Goal: Task Accomplishment & Management: Use online tool/utility

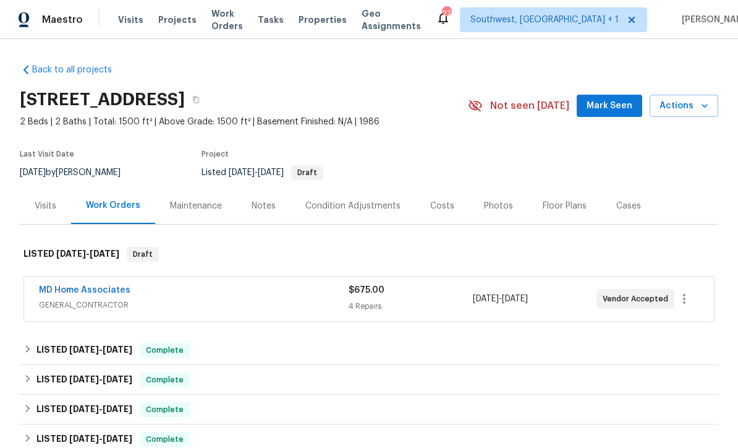
scroll to position [61, 0]
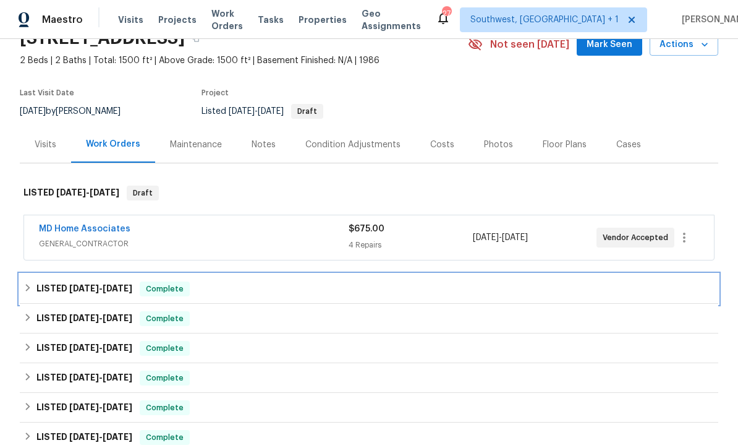
click at [492, 300] on div "LISTED 9/18/25 - 9/19/25 Complete" at bounding box center [369, 289] width 699 height 30
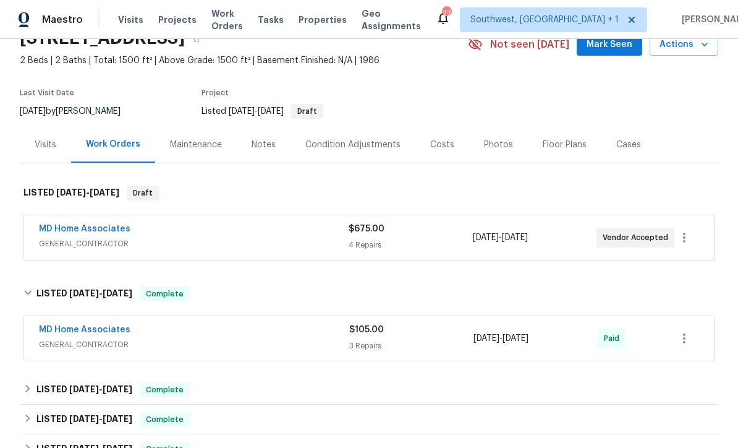
click at [438, 237] on div "$675.00 4 Repairs" at bounding box center [411, 238] width 124 height 30
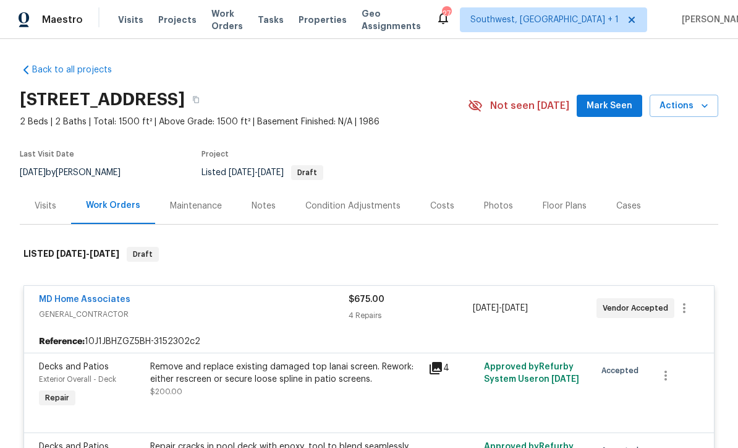
scroll to position [0, 0]
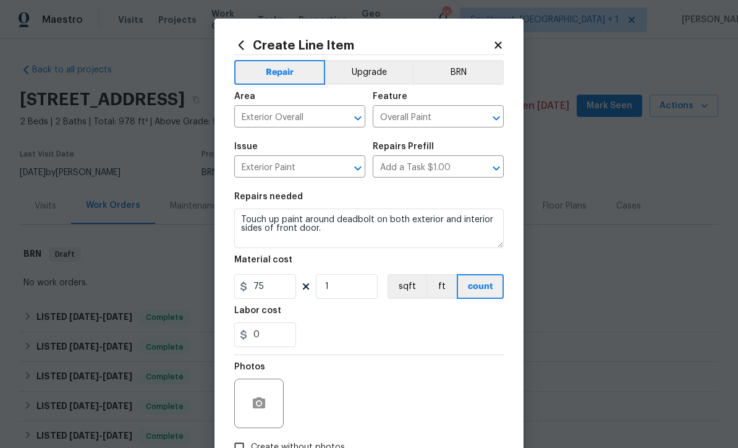
scroll to position [87, 0]
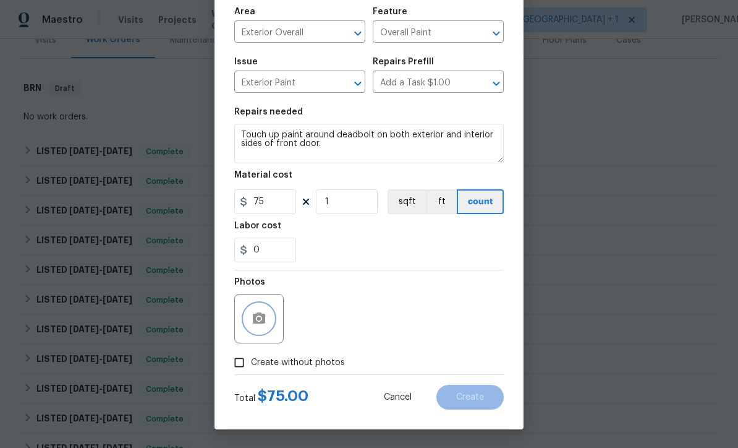
click at [257, 316] on icon "button" at bounding box center [259, 317] width 12 height 11
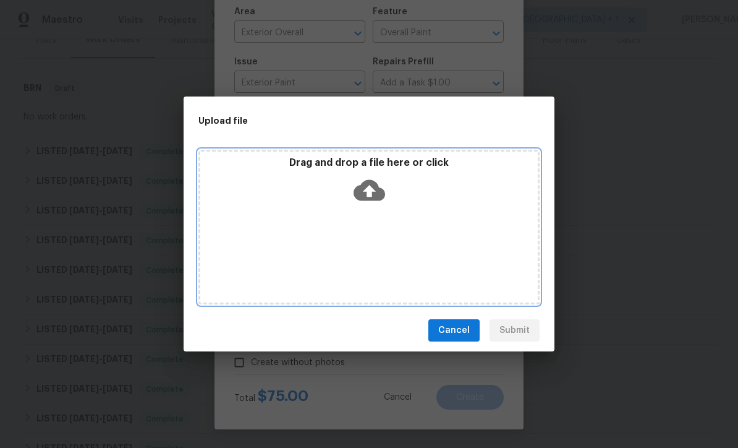
click at [369, 182] on icon at bounding box center [370, 190] width 32 height 21
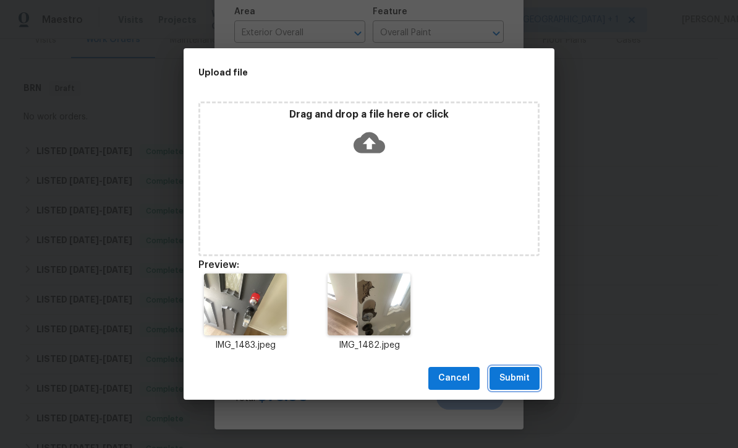
click at [523, 379] on span "Submit" at bounding box center [515, 377] width 30 height 15
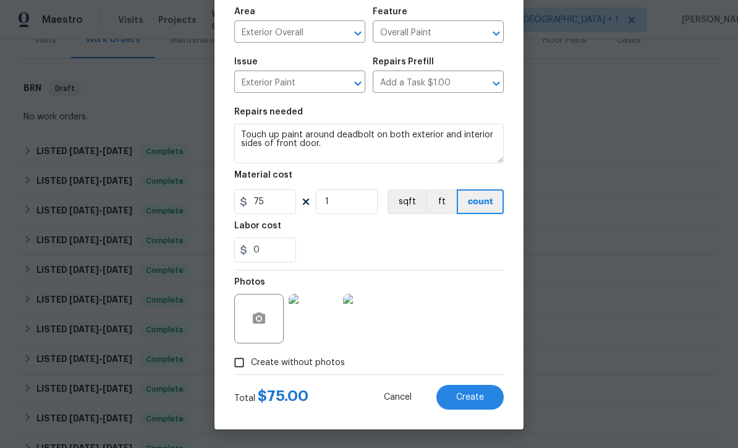
click at [470, 400] on span "Create" at bounding box center [470, 397] width 28 height 9
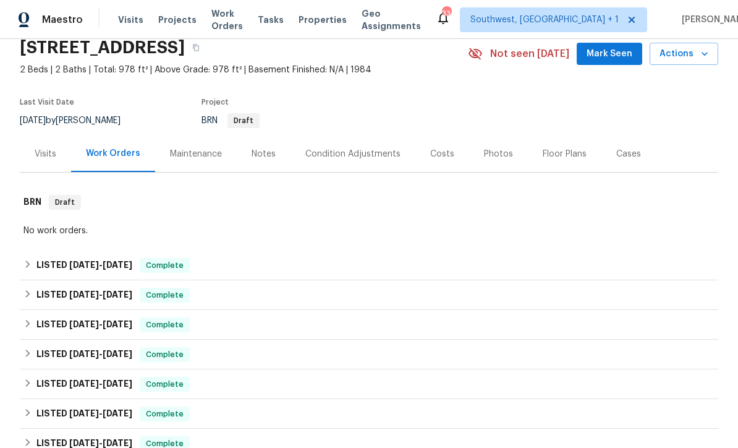
scroll to position [58, 0]
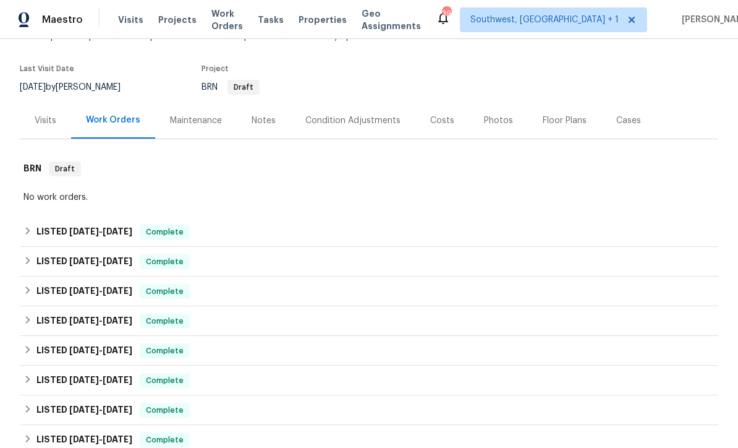
scroll to position [84, 0]
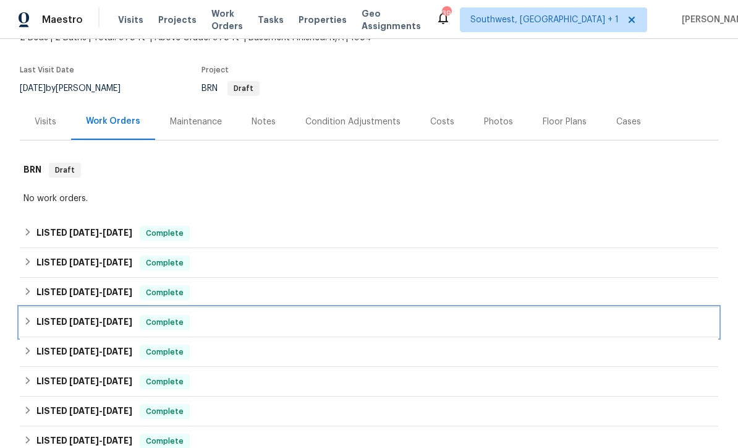
click at [393, 329] on div "LISTED 7/29/25 - 8/1/25 Complete" at bounding box center [369, 322] width 691 height 15
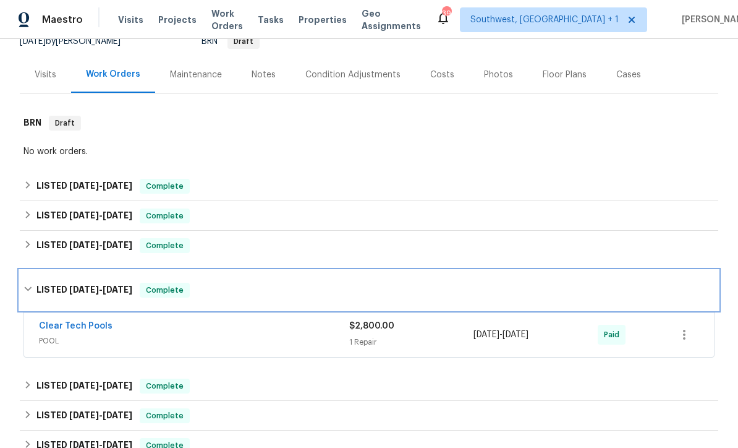
scroll to position [132, 0]
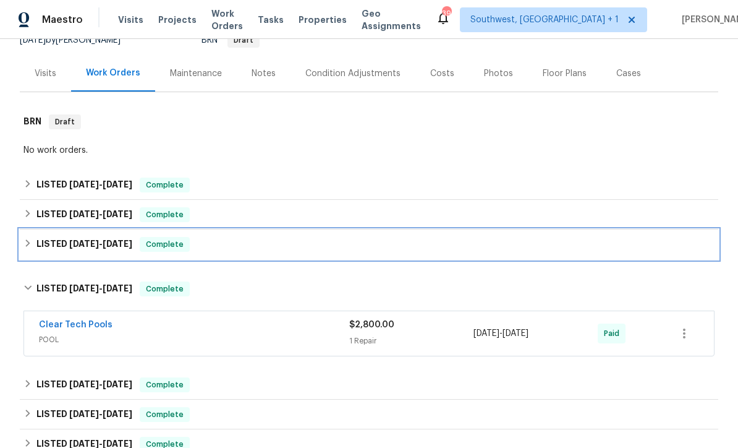
click at [421, 252] on div "LISTED 8/26/25 - 8/29/25 Complete" at bounding box center [369, 244] width 699 height 30
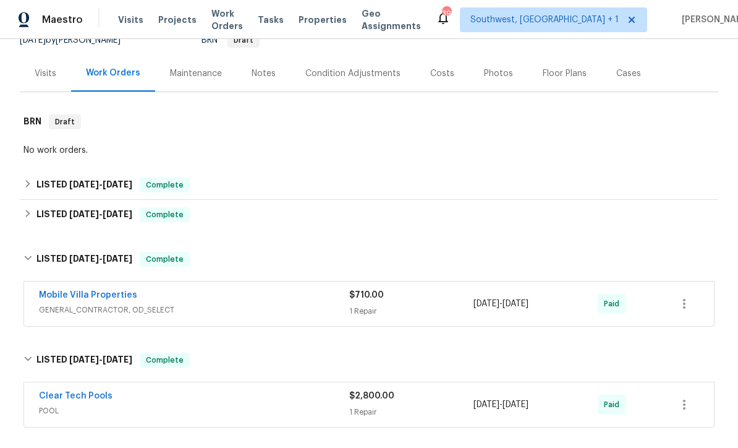
click at [423, 308] on div "1 Repair" at bounding box center [411, 311] width 124 height 12
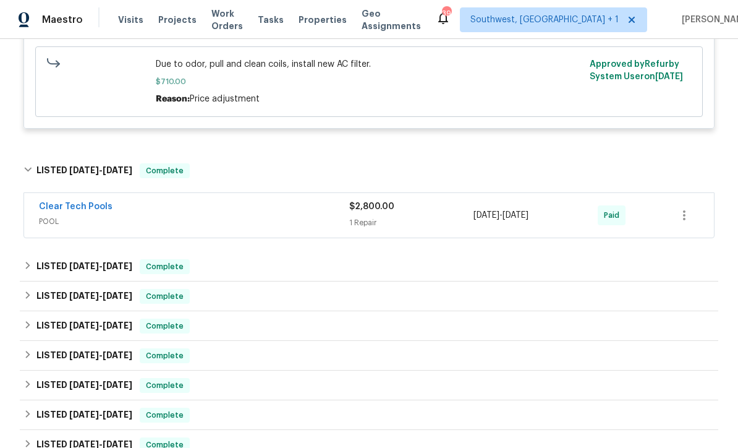
scroll to position [503, 0]
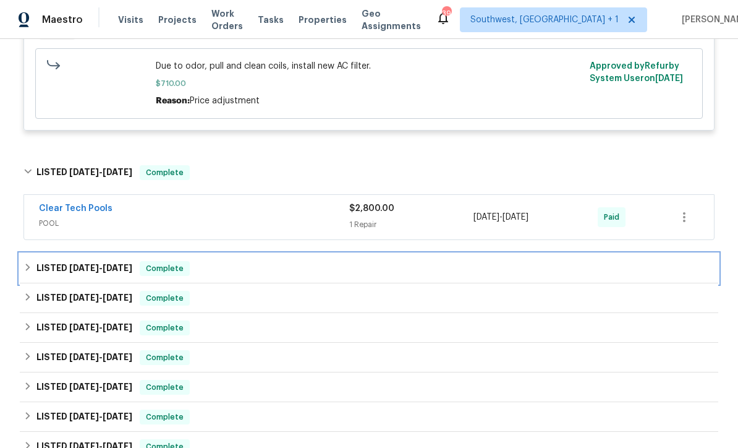
click at [413, 271] on div "LISTED 7/29/25 - 8/14/25 Complete" at bounding box center [369, 268] width 691 height 15
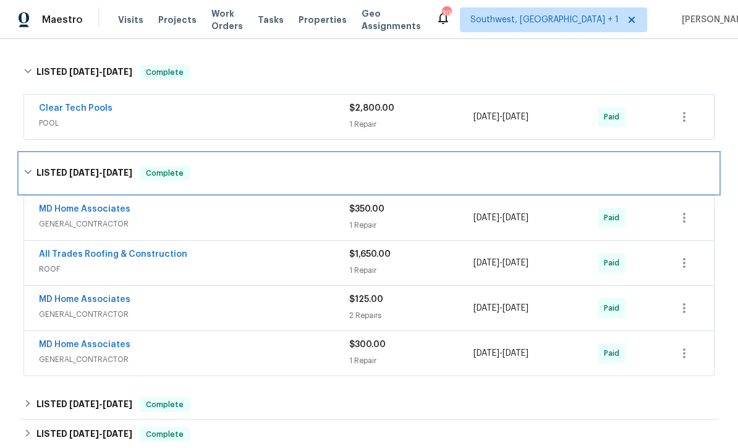
scroll to position [602, 0]
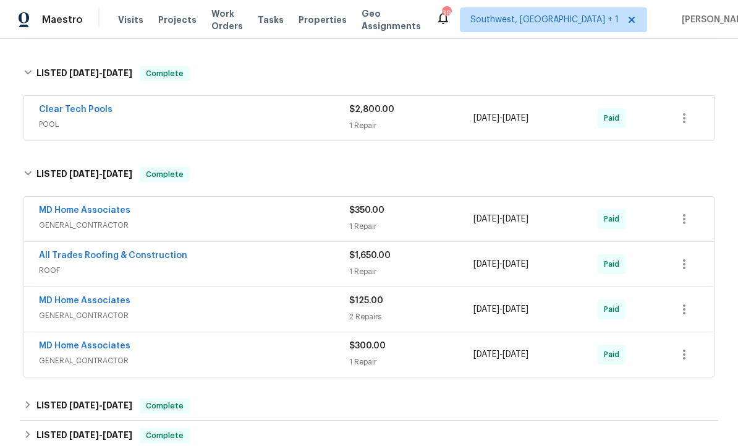
click at [428, 270] on div "1 Repair" at bounding box center [411, 271] width 124 height 12
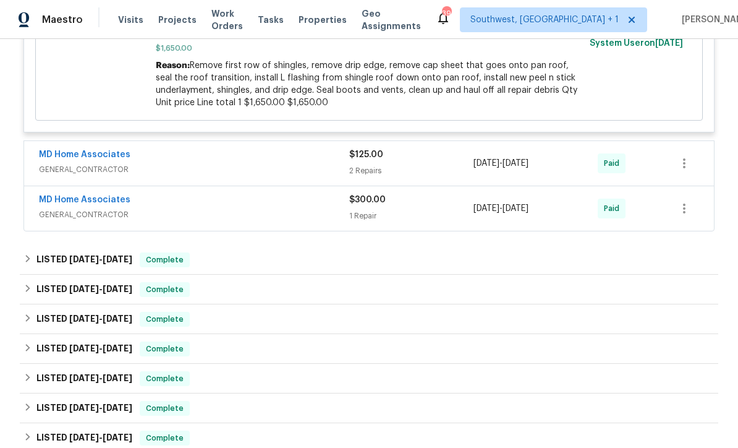
scroll to position [986, 0]
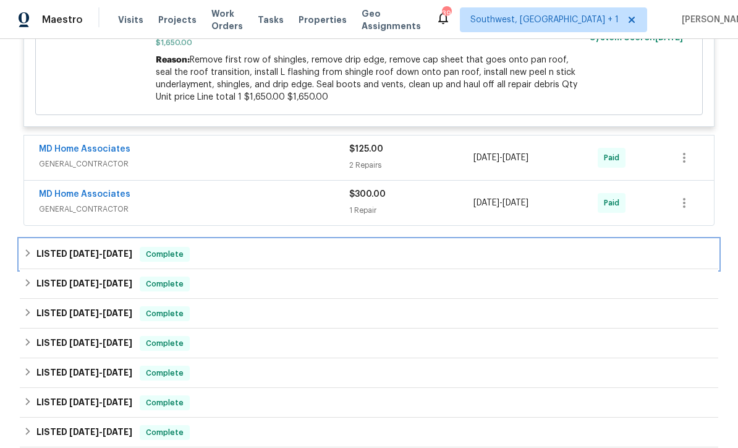
click at [419, 259] on div "LISTED 5/2/25 - 6/10/25 Complete" at bounding box center [369, 254] width 691 height 15
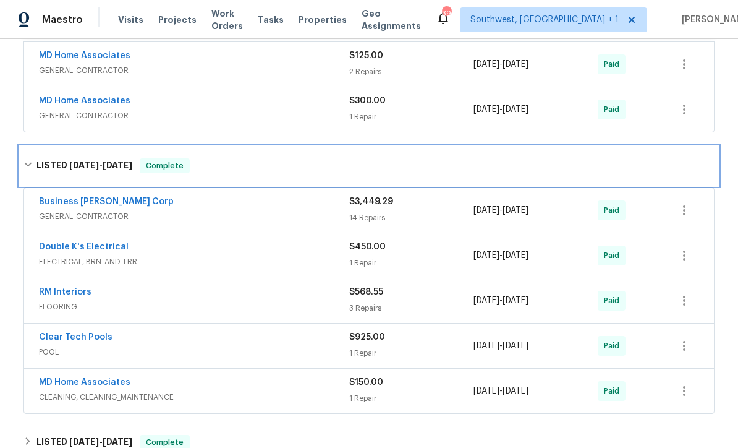
scroll to position [1079, 0]
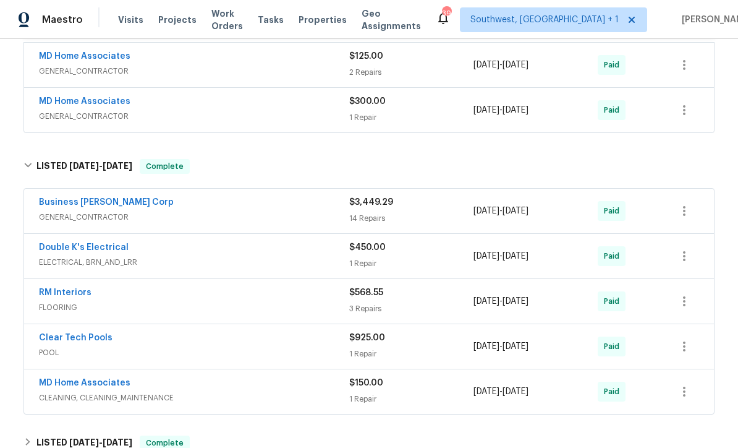
click at [433, 218] on div "14 Repairs" at bounding box center [411, 218] width 124 height 12
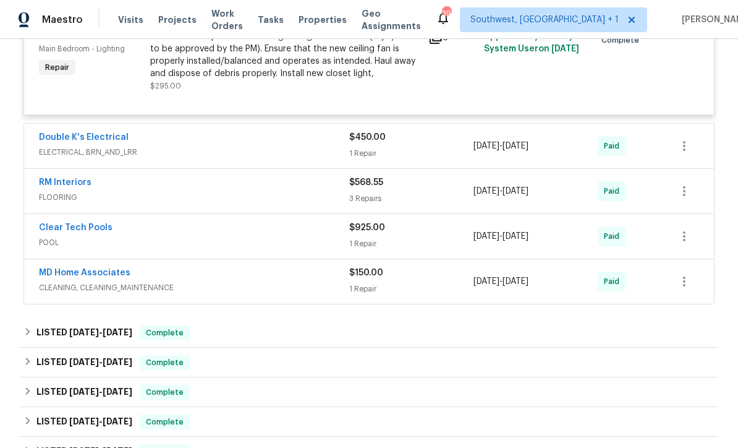
scroll to position [2714, 0]
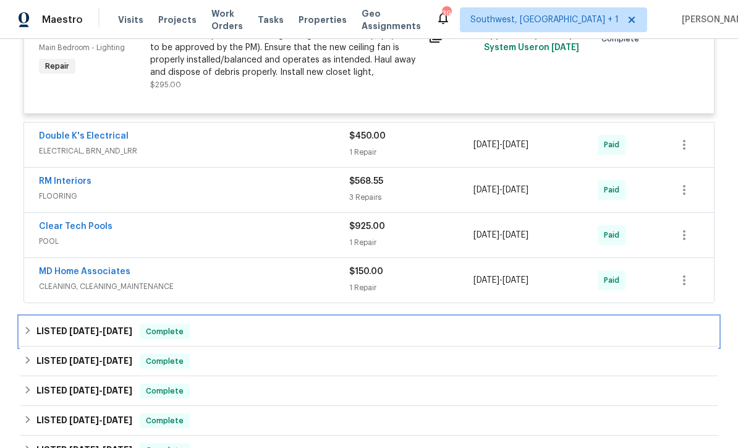
click at [414, 339] on div "LISTED 1/2/25 - 2/13/25 Complete" at bounding box center [369, 331] width 691 height 15
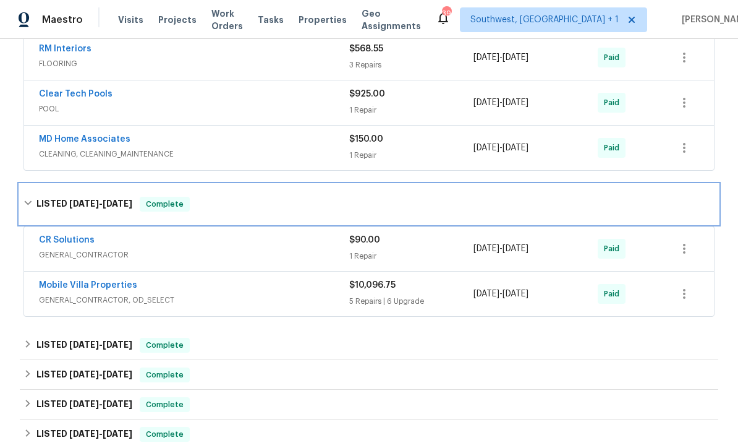
scroll to position [2845, 0]
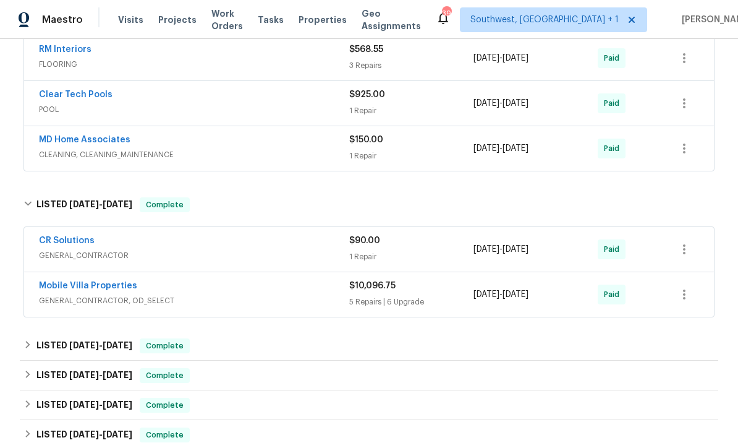
click at [438, 309] on div "$10,096.75 5 Repairs | 6 Upgrade" at bounding box center [411, 295] width 124 height 30
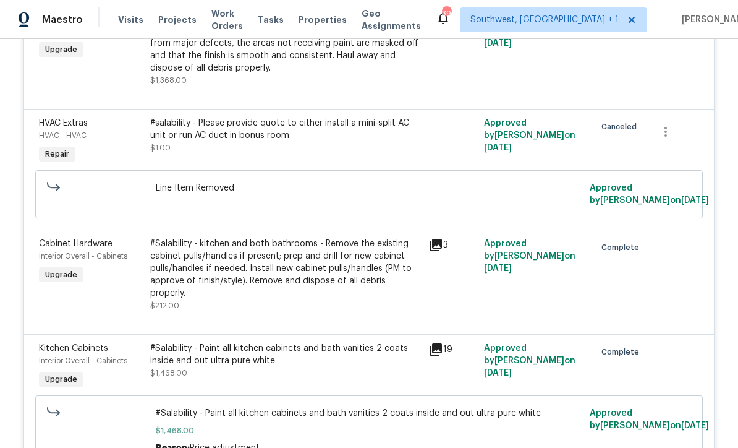
scroll to position [3129, 0]
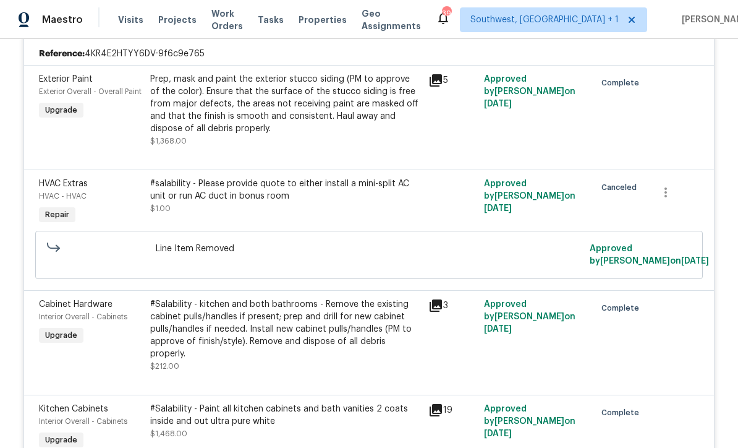
click at [413, 135] on div "Prep, mask and paint the exterior stucco siding (PM to approve of the color). E…" at bounding box center [285, 104] width 271 height 62
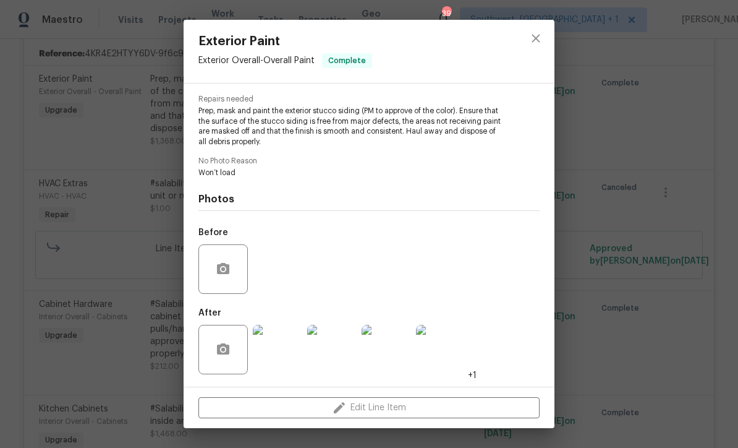
scroll to position [124, 0]
click at [540, 41] on icon "close" at bounding box center [536, 38] width 8 height 8
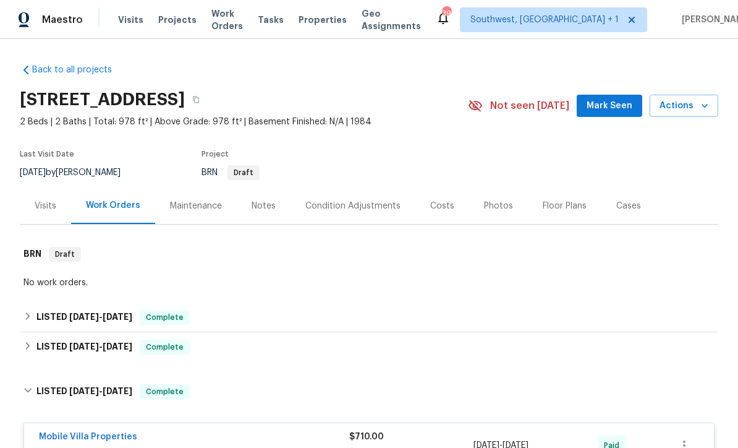
scroll to position [0, 0]
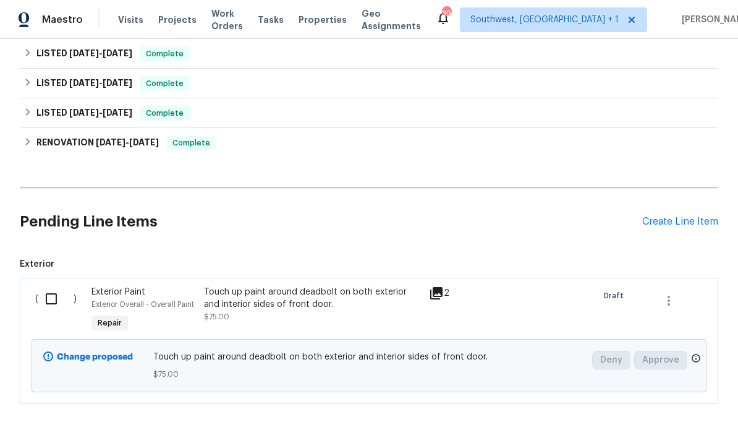
scroll to position [530, 0]
click at [46, 302] on input "checkbox" at bounding box center [55, 299] width 35 height 26
checkbox input "true"
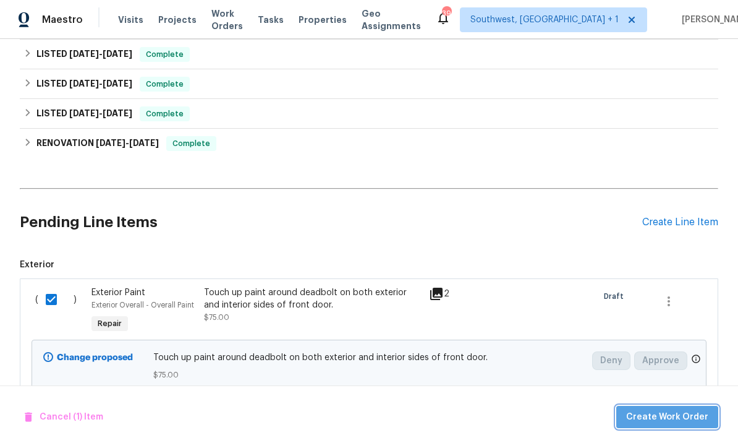
click at [675, 411] on span "Create Work Order" at bounding box center [667, 416] width 82 height 15
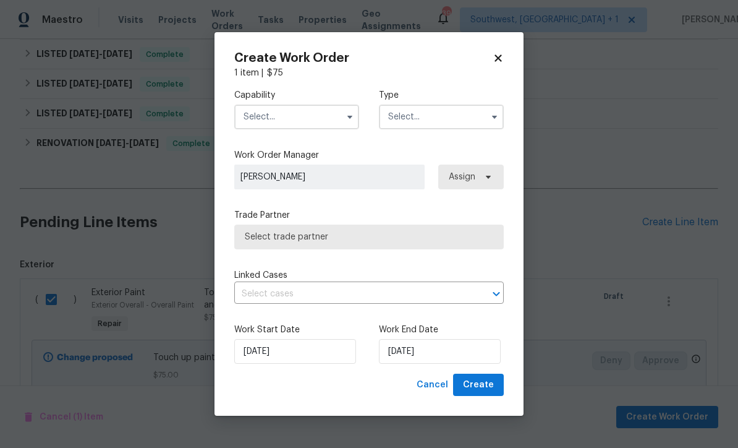
click at [288, 125] on input "text" at bounding box center [296, 117] width 125 height 25
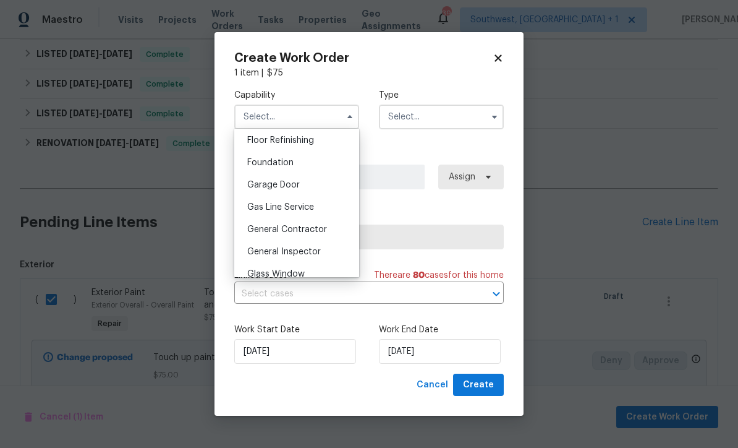
scroll to position [504, 0]
click at [322, 231] on span "General Contractor" at bounding box center [287, 230] width 80 height 9
type input "General Contractor"
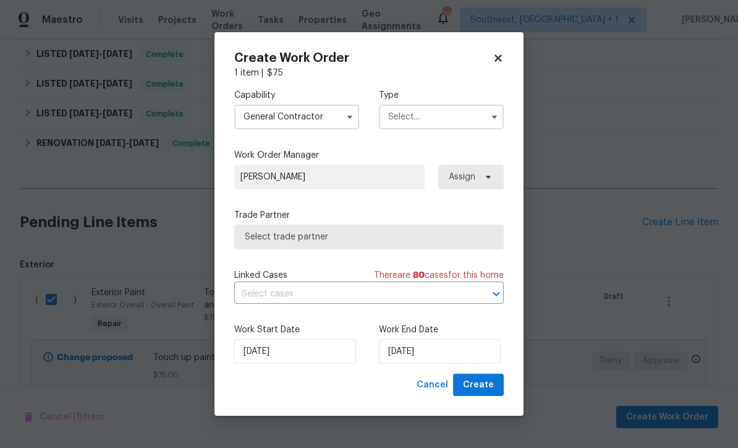
click at [422, 111] on input "text" at bounding box center [441, 117] width 125 height 25
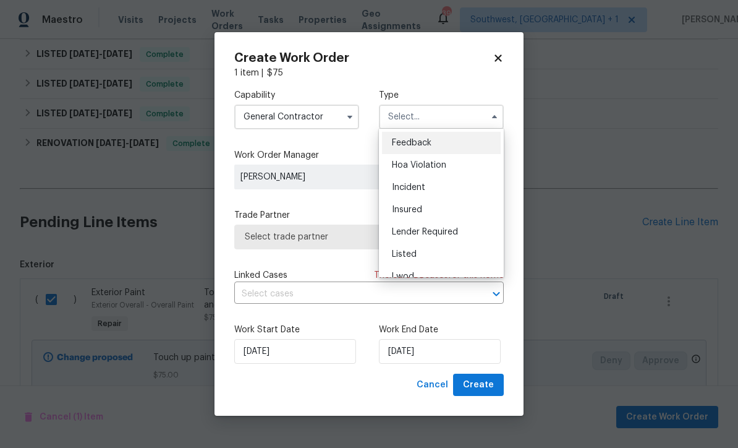
click at [411, 253] on span "Listed" at bounding box center [404, 254] width 25 height 9
type input "Listed"
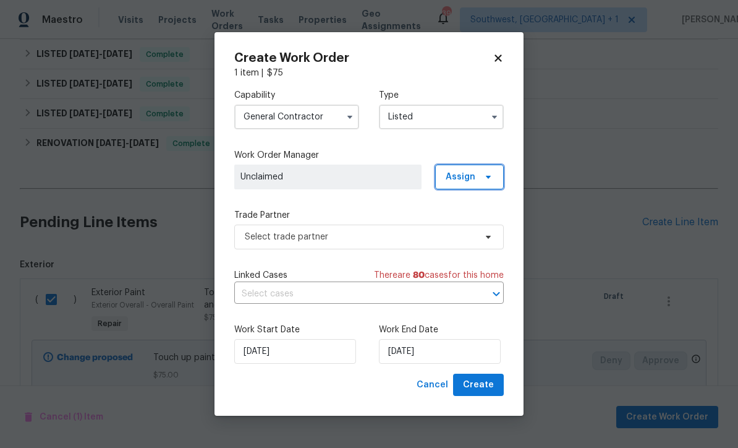
click at [457, 174] on span "Assign" at bounding box center [461, 177] width 30 height 12
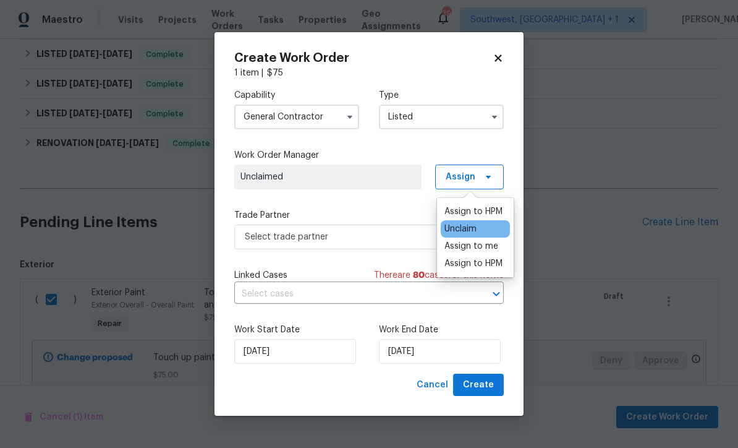
click at [464, 242] on div "Assign to me" at bounding box center [472, 246] width 54 height 12
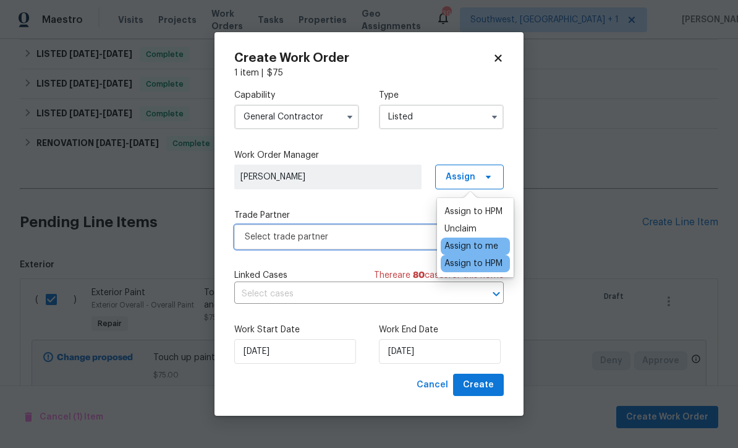
click at [349, 239] on span "Select trade partner" at bounding box center [360, 237] width 231 height 12
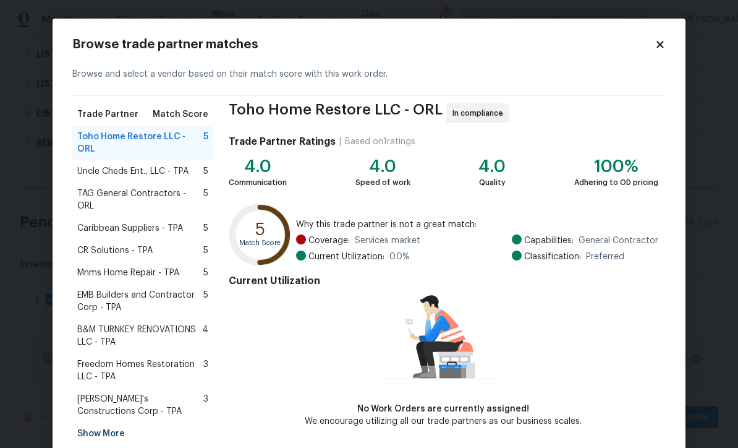
click at [124, 422] on div "Show More" at bounding box center [142, 433] width 141 height 22
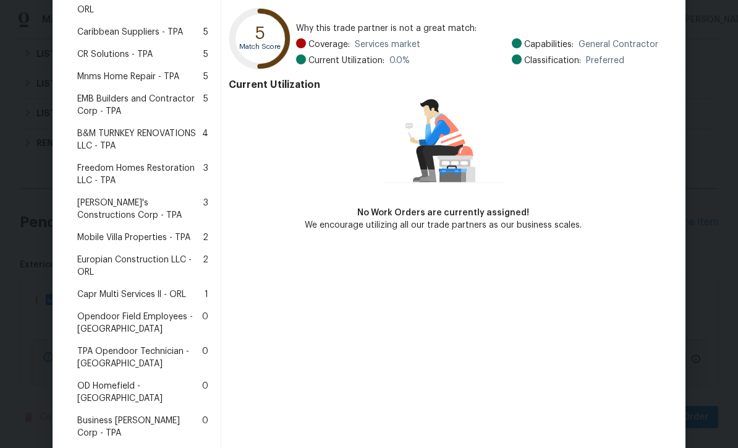
scroll to position [212, 0]
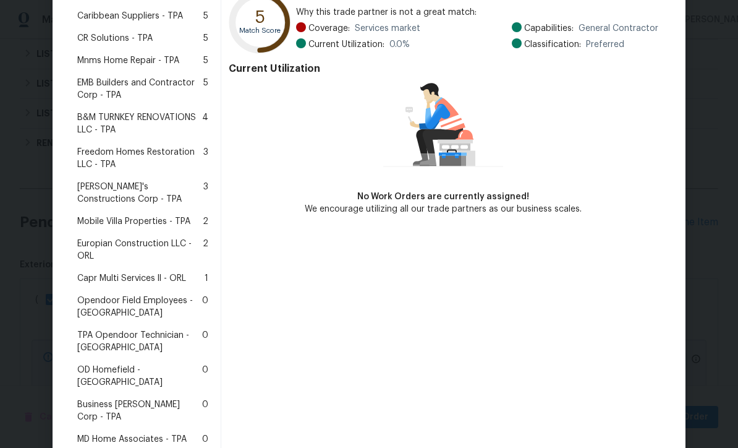
click at [150, 433] on span "MD Home Associates - TPA" at bounding box center [131, 439] width 109 height 12
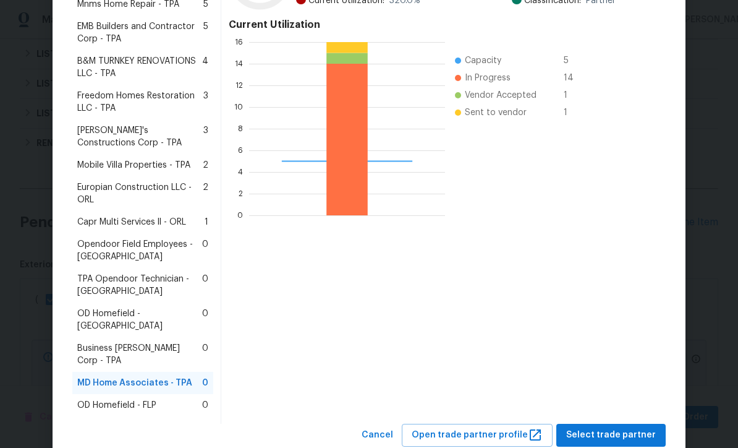
scroll to position [255, 0]
click at [622, 428] on span "Select trade partner" at bounding box center [612, 435] width 90 height 15
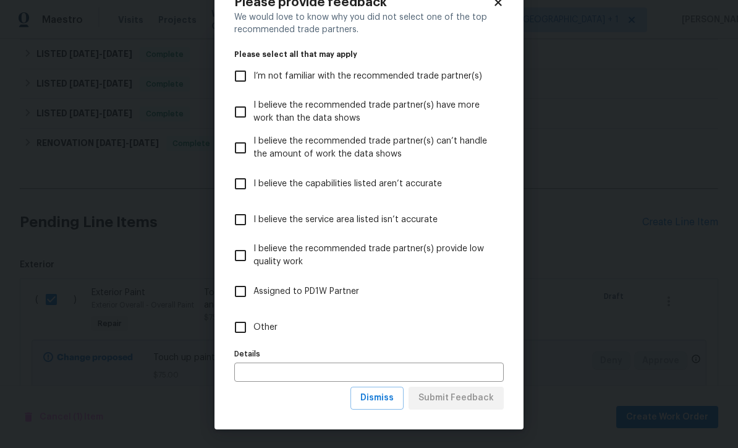
scroll to position [43, 0]
click at [390, 397] on span "Dismiss" at bounding box center [377, 397] width 33 height 15
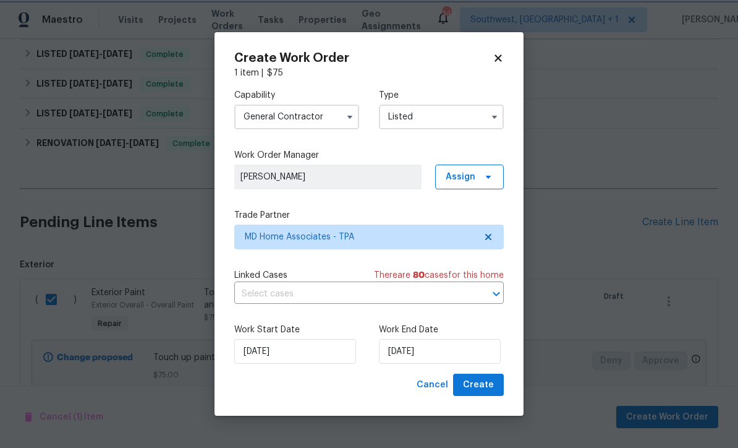
scroll to position [0, 0]
click at [461, 350] on input "[DATE]" at bounding box center [440, 351] width 122 height 25
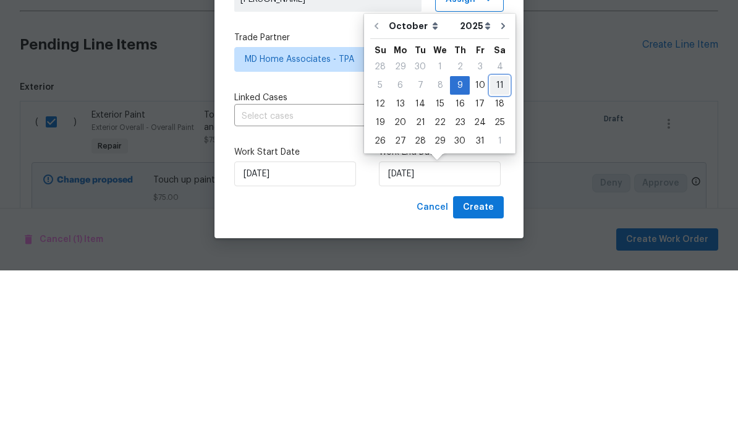
click at [495, 254] on div "11" at bounding box center [499, 262] width 19 height 17
type input "[DATE]"
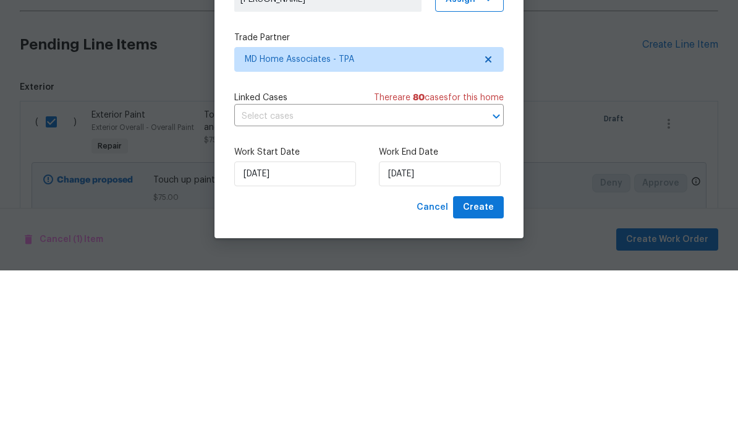
scroll to position [41, 0]
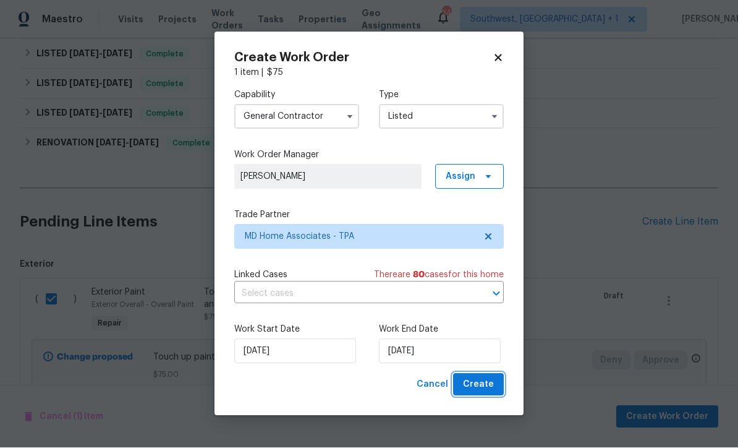
click at [497, 390] on button "Create" at bounding box center [478, 385] width 51 height 23
checkbox input "false"
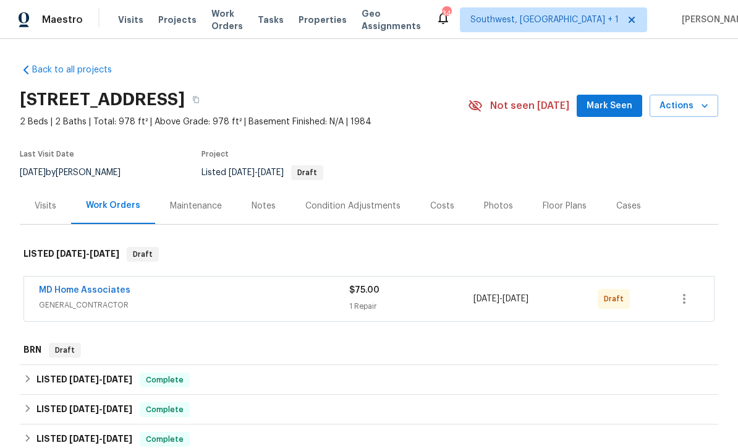
scroll to position [0, 0]
click at [88, 286] on link "MD Home Associates" at bounding box center [85, 290] width 92 height 9
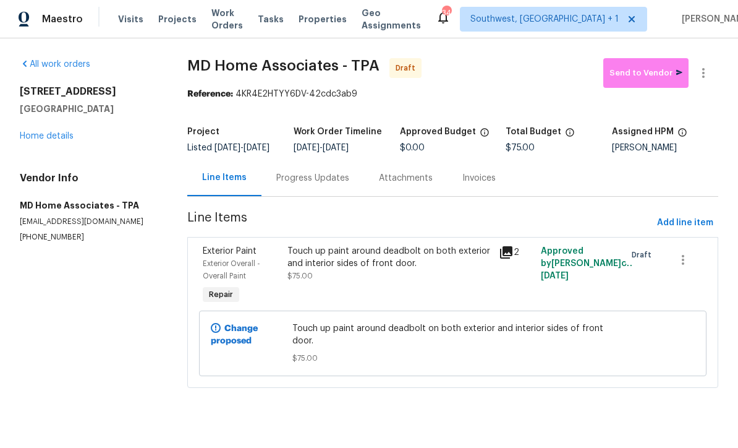
click at [319, 185] on div "Progress Updates" at bounding box center [312, 179] width 73 height 12
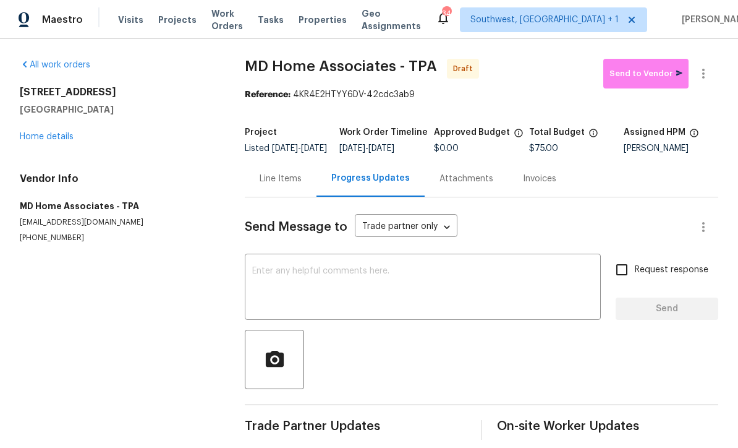
click at [333, 281] on textarea at bounding box center [422, 288] width 341 height 43
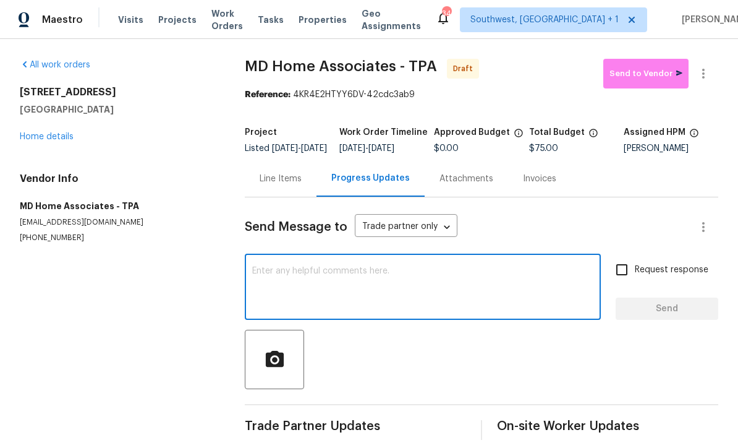
scroll to position [0, 0]
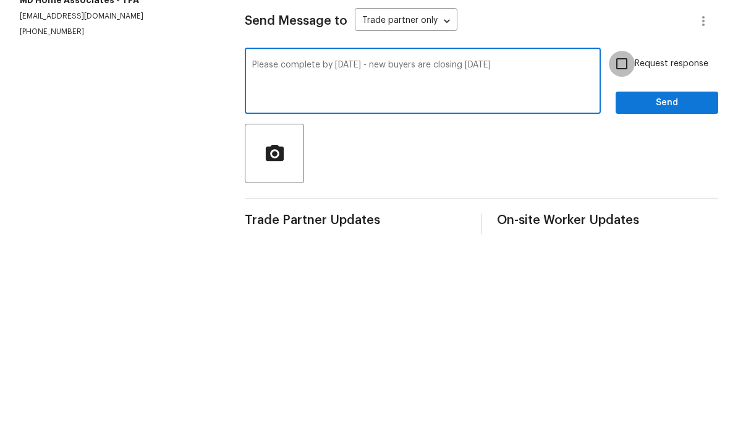
type textarea "Please complete by [DATE] - new buyers are closing [DATE]"
click at [625, 257] on input "Request response" at bounding box center [622, 270] width 26 height 26
checkbox input "true"
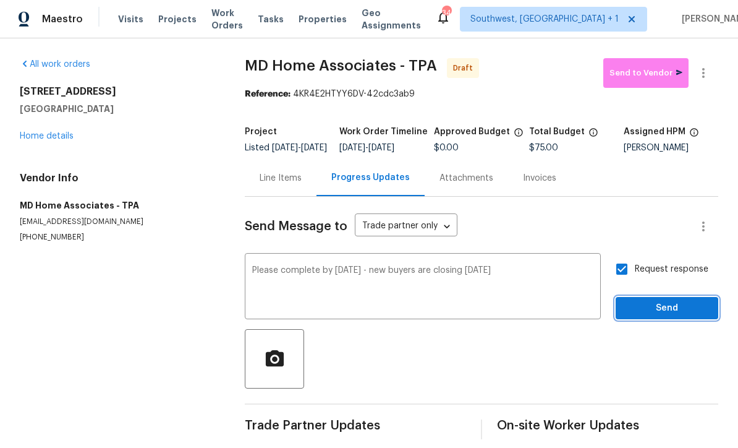
click at [662, 301] on span "Send" at bounding box center [667, 308] width 83 height 15
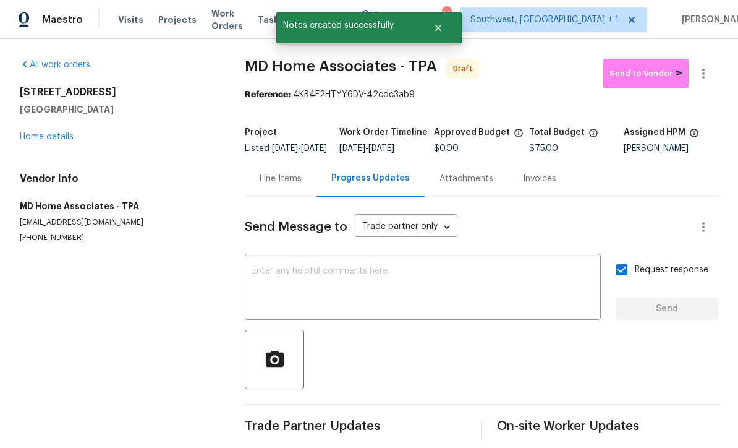
scroll to position [21, 0]
click at [38, 132] on link "Home details" at bounding box center [47, 136] width 54 height 9
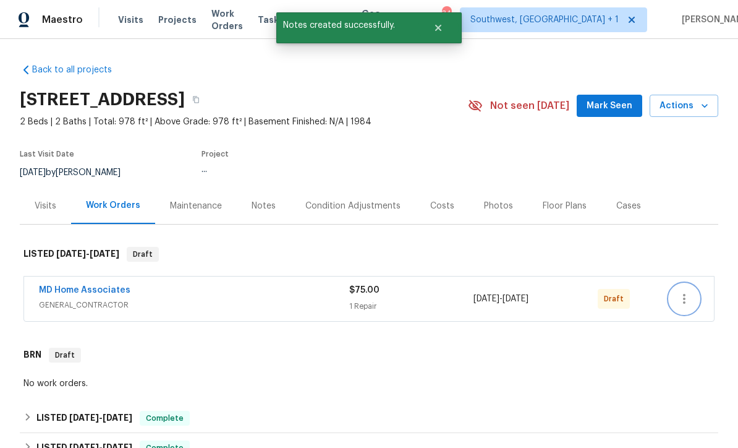
click at [680, 291] on icon "button" at bounding box center [684, 298] width 15 height 15
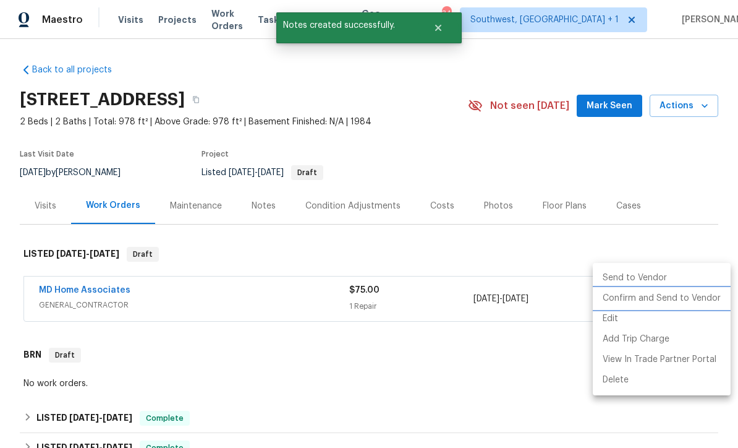
click at [654, 299] on li "Confirm and Send to Vendor" at bounding box center [662, 298] width 138 height 20
